Goal: Understand process/instructions: Learn how to perform a task or action

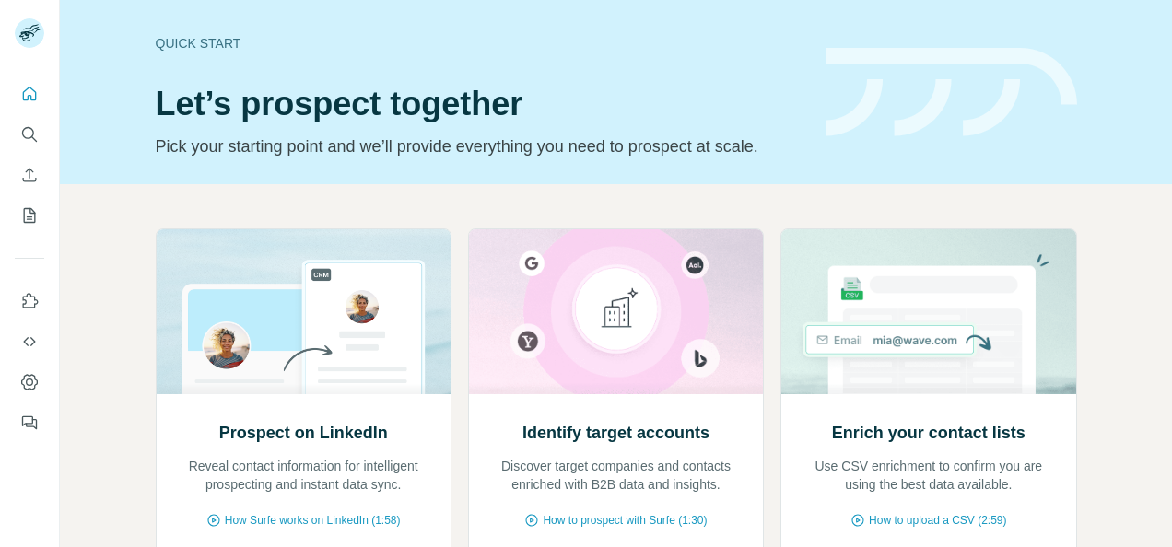
scroll to position [58, 0]
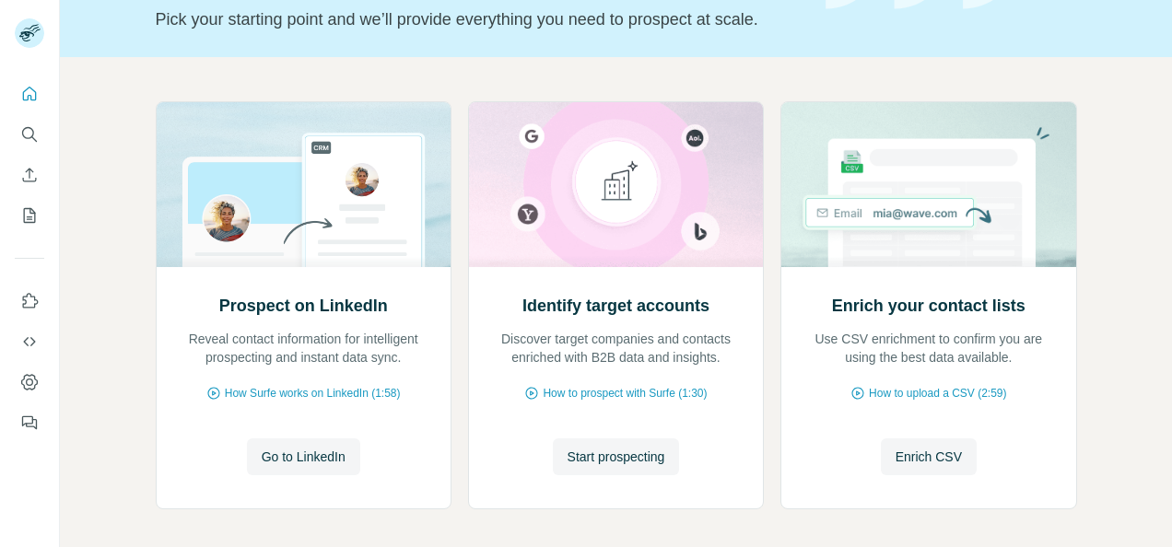
scroll to position [132, 0]
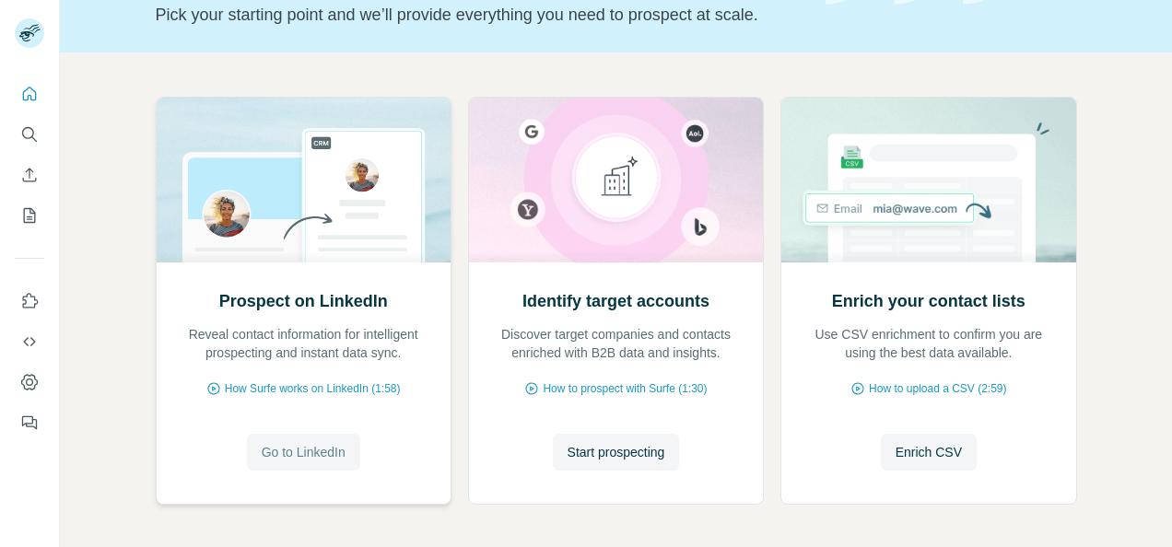
click at [291, 447] on span "Go to LinkedIn" at bounding box center [304, 452] width 84 height 18
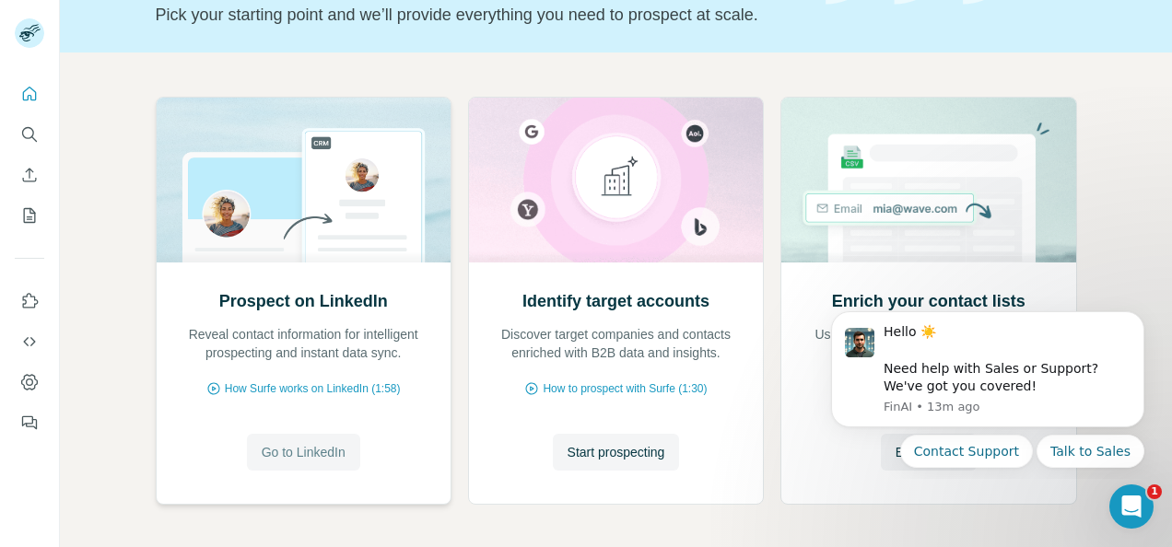
scroll to position [0, 0]
